Goal: Obtain resource: Download file/media

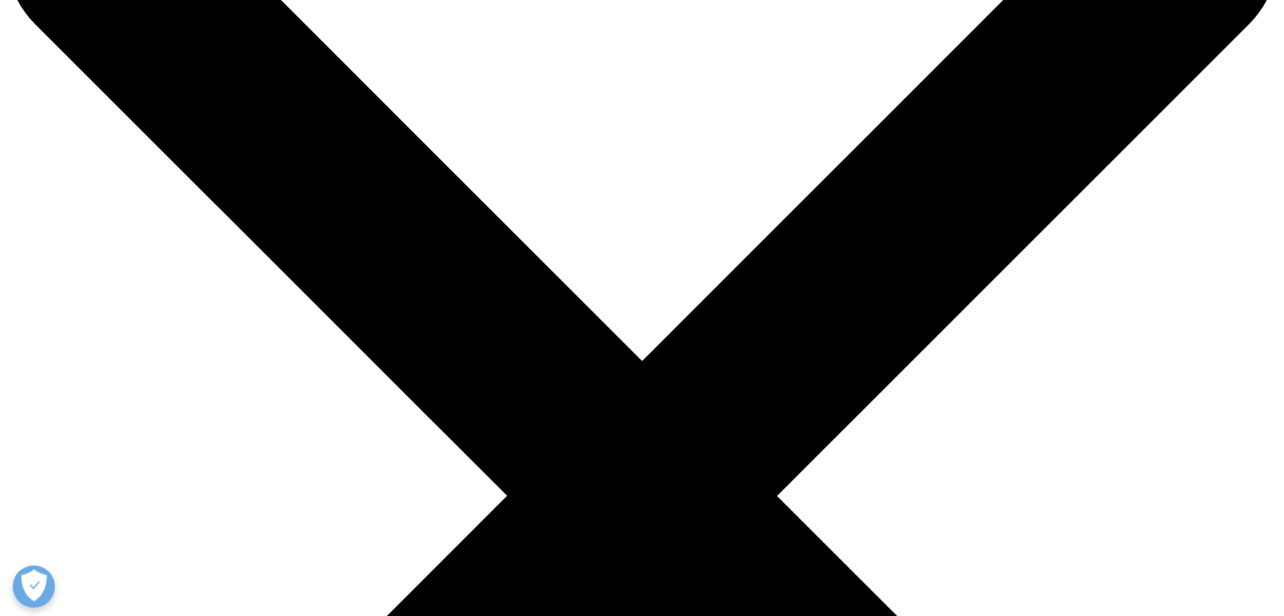
scroll to position [162, 0]
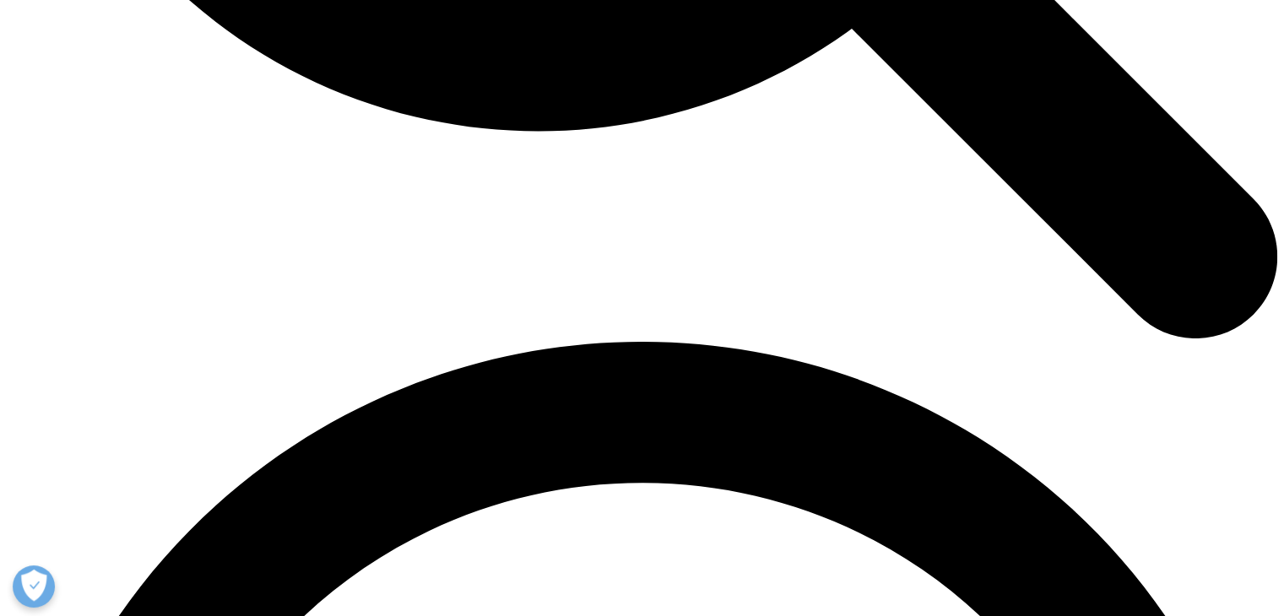
scroll to position [2226, 0]
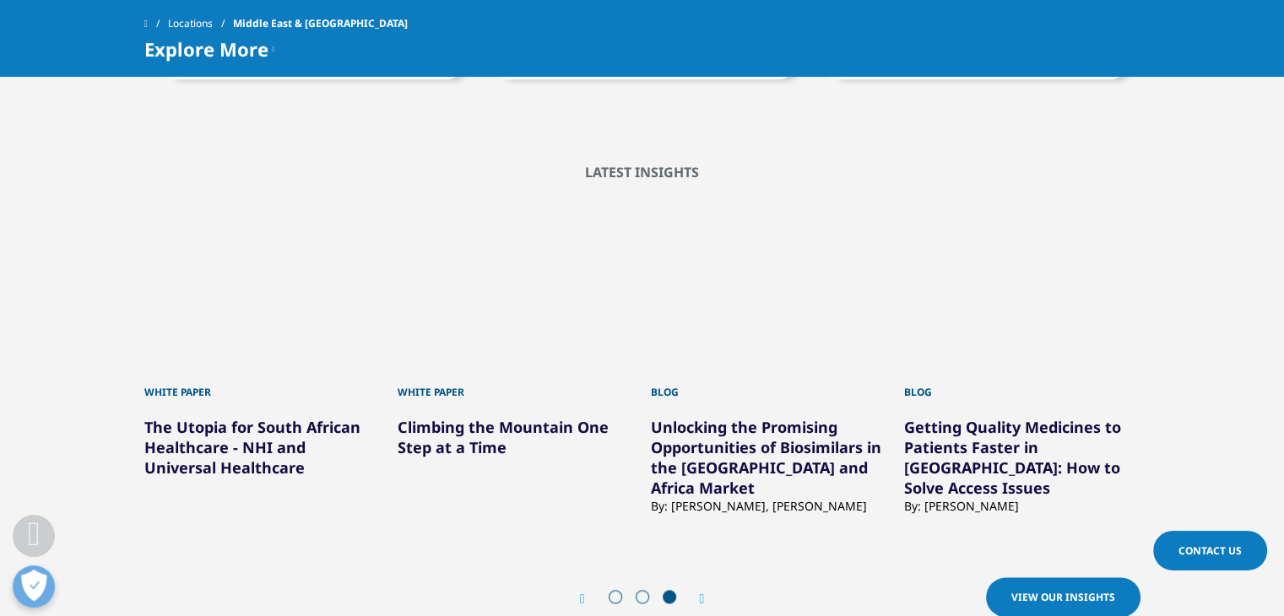
click at [696, 591] on div "Next" at bounding box center [694, 599] width 22 height 16
click at [1015, 590] on span "View our Insights" at bounding box center [1064, 597] width 104 height 14
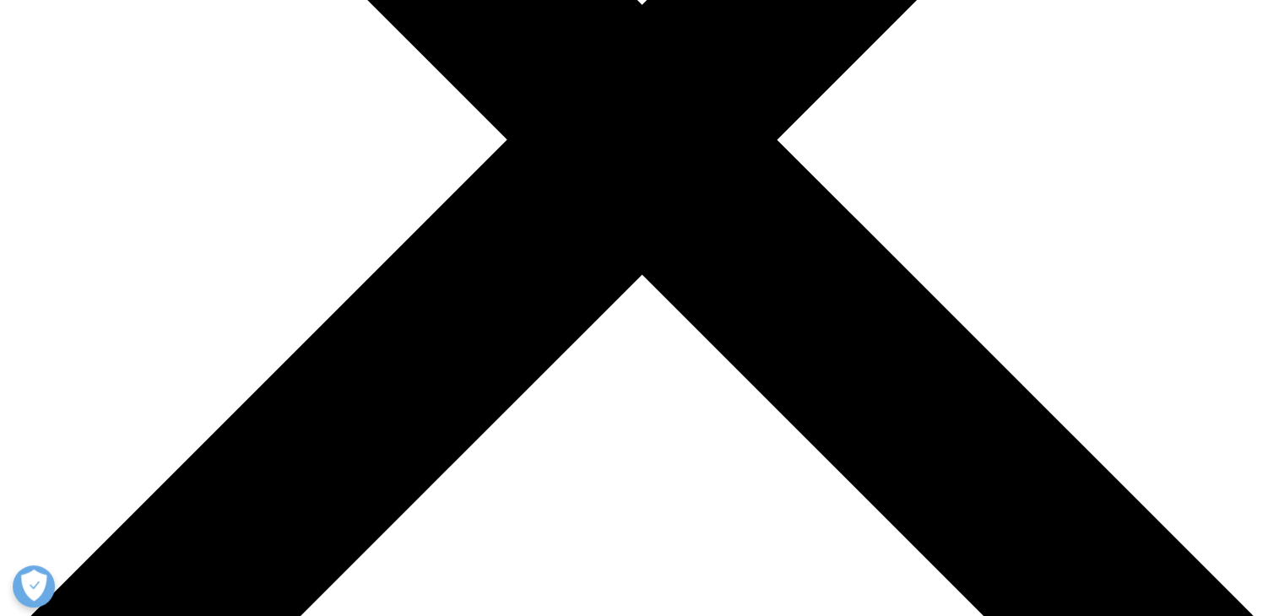
scroll to position [521, 0]
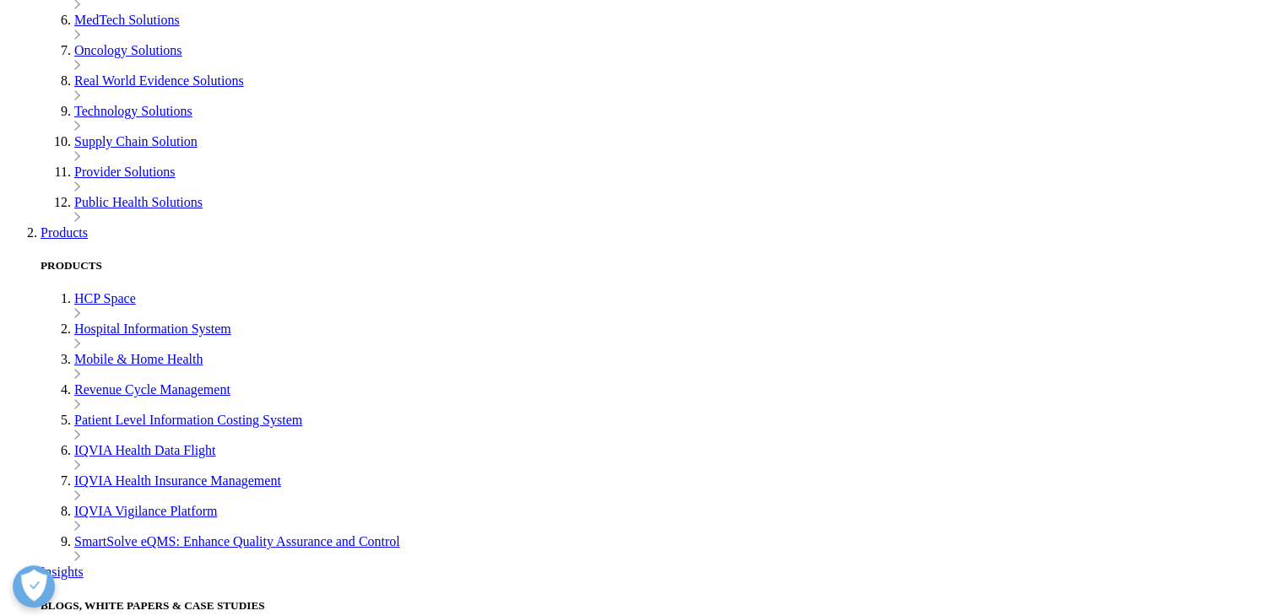
scroll to position [647, 0]
type input "Saad"
type input "[PERSON_NAME]"
type input "[EMAIL_ADDRESS][PERSON_NAME][DOMAIN_NAME]"
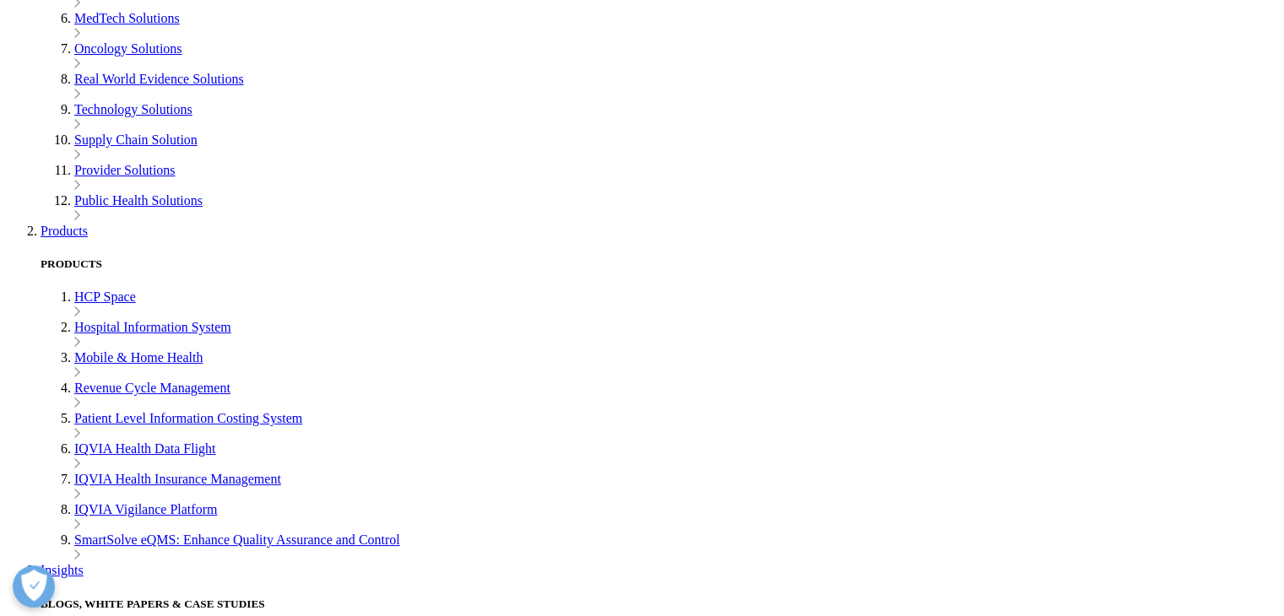
type input "Boston Pharmaceutical"
select select "[GEOGRAPHIC_DATA]"
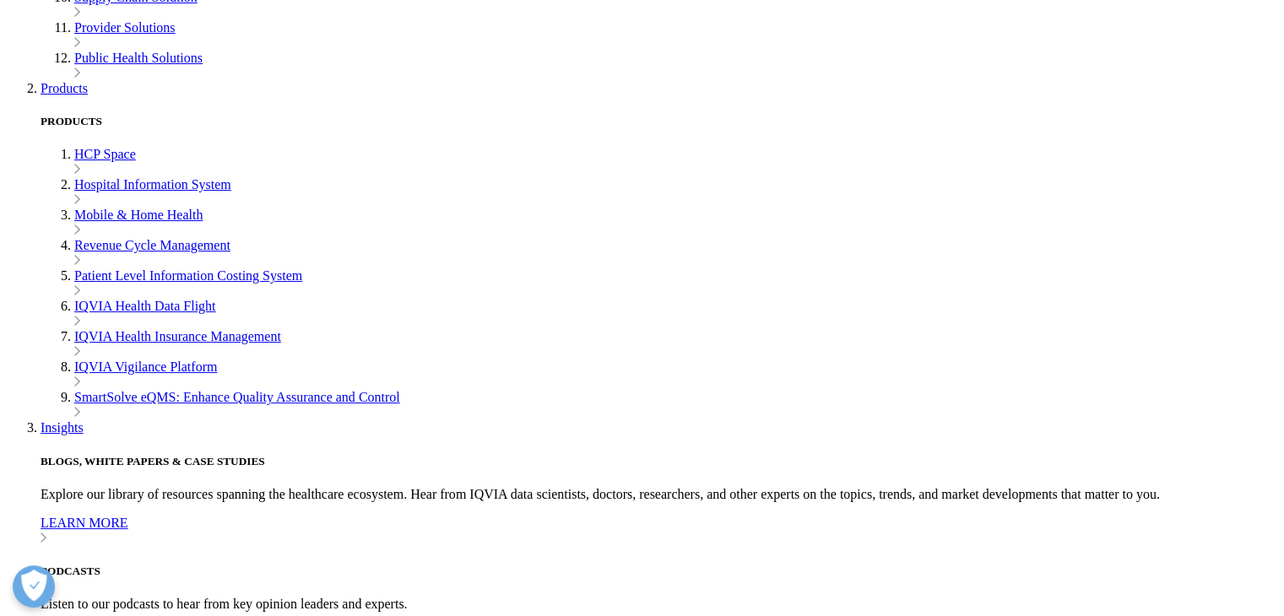
scroll to position [809, 0]
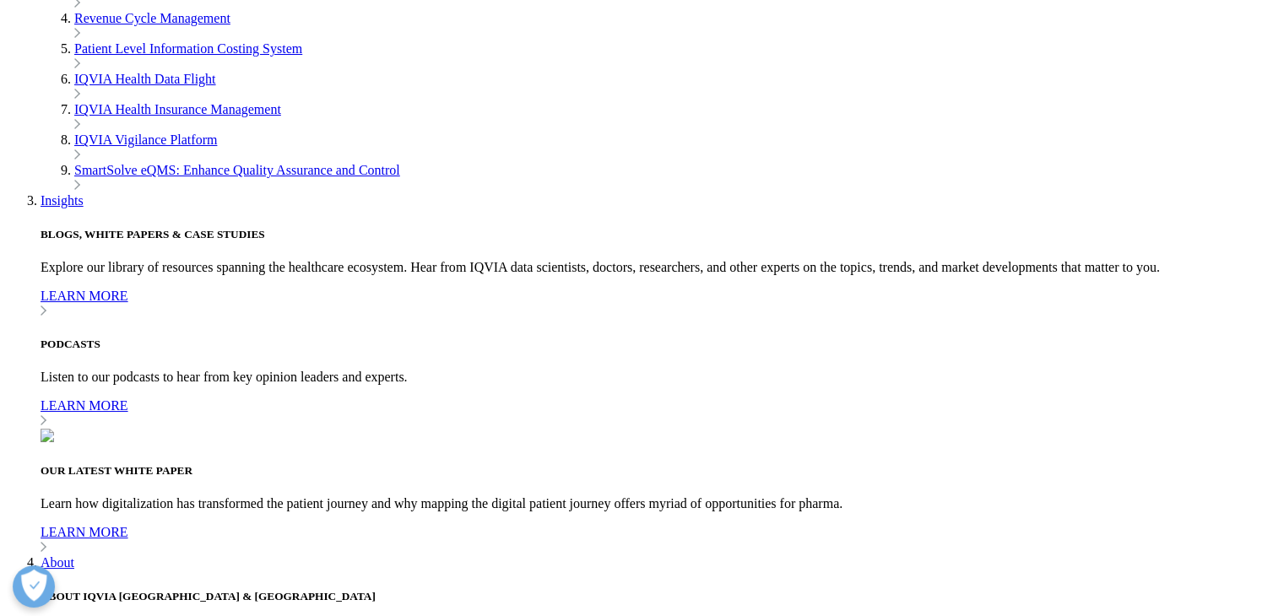
scroll to position [1046, 0]
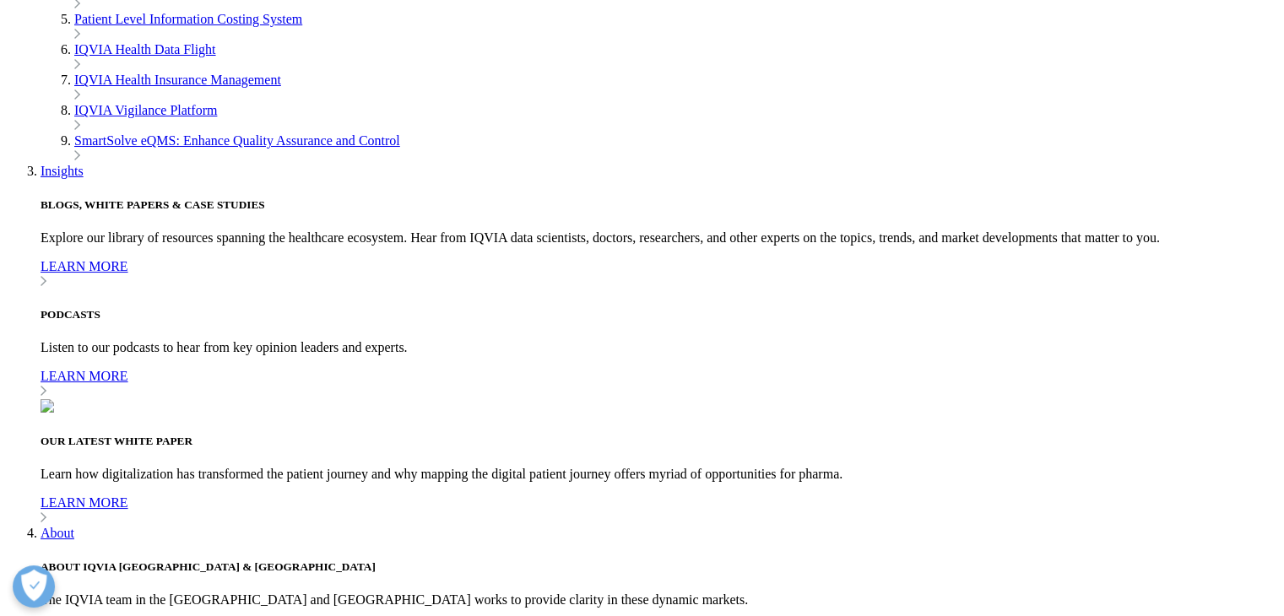
type input "Procurement specialist"
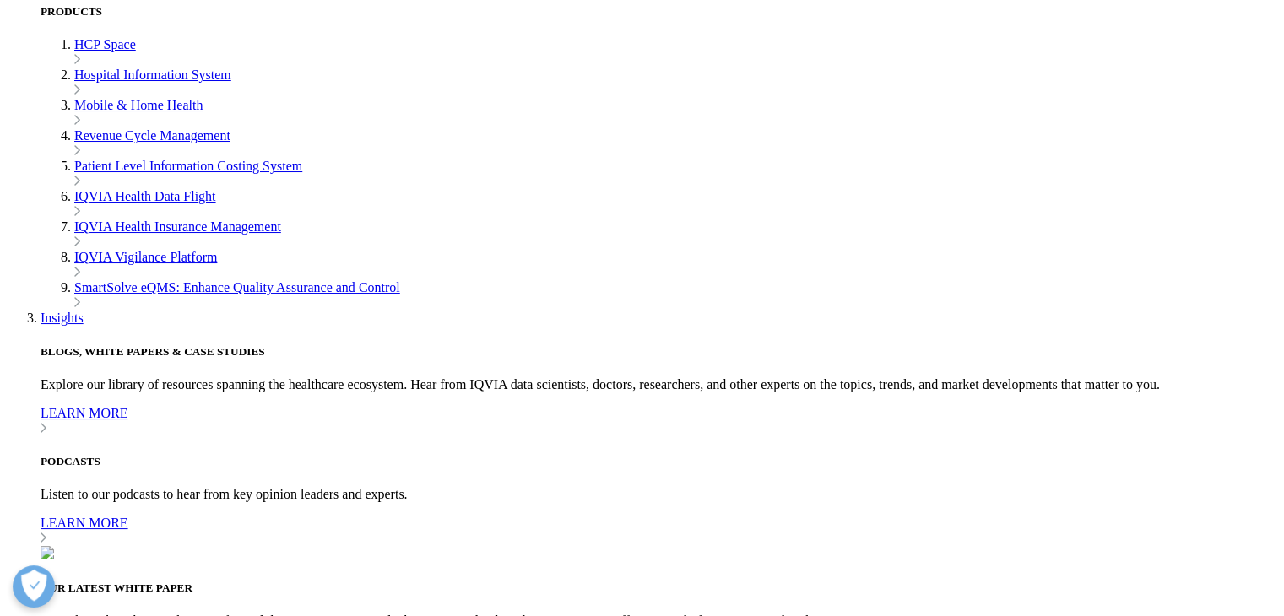
scroll to position [8, 8]
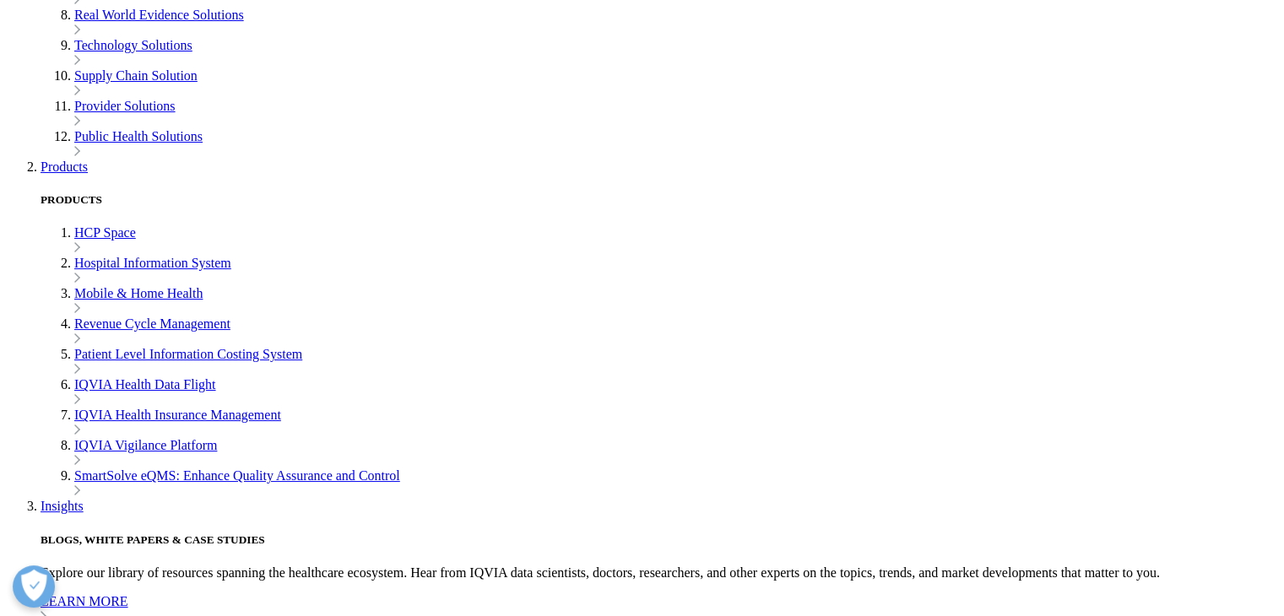
scroll to position [710, 0]
